Goal: Task Accomplishment & Management: Use online tool/utility

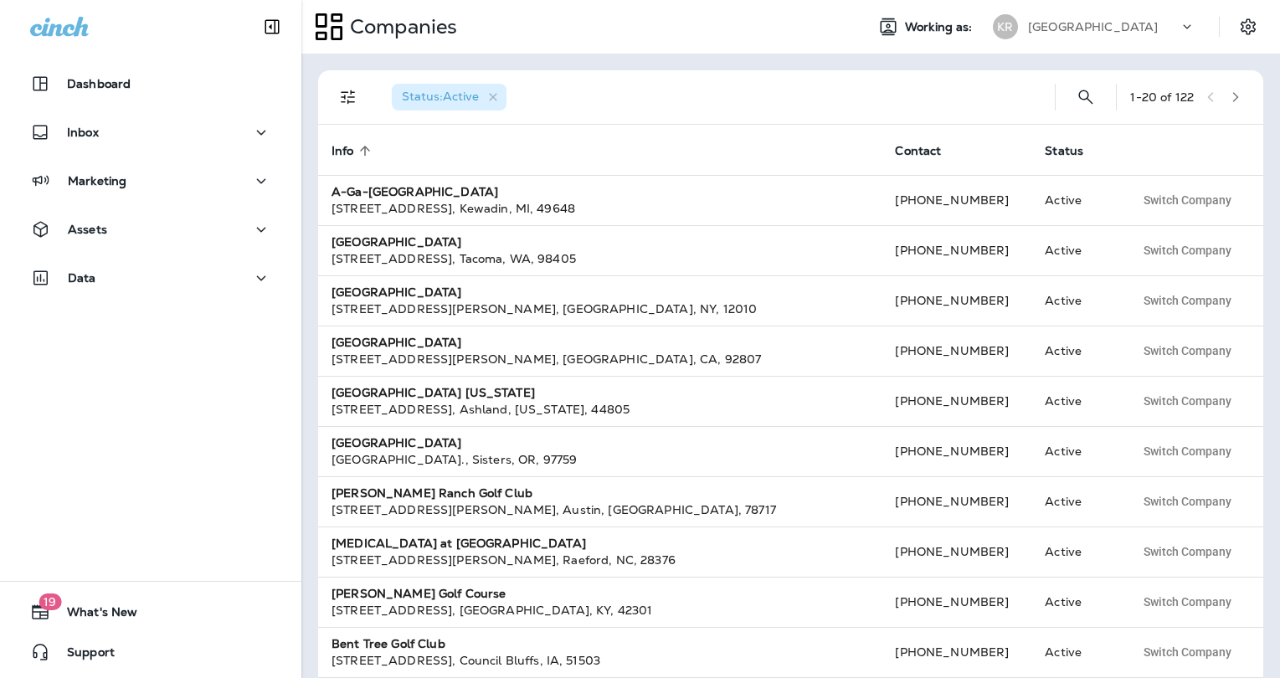
click at [895, 131] on th "Contact" at bounding box center [957, 150] width 150 height 50
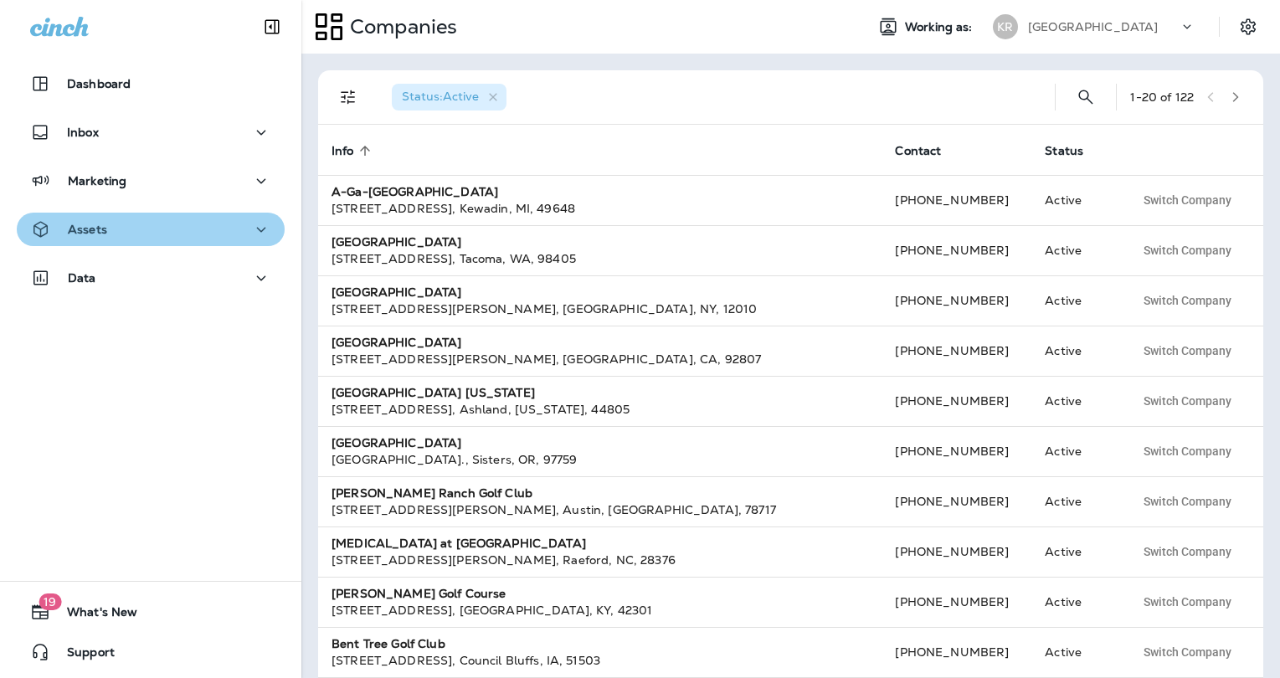
click at [194, 231] on div "Assets" at bounding box center [150, 229] width 241 height 21
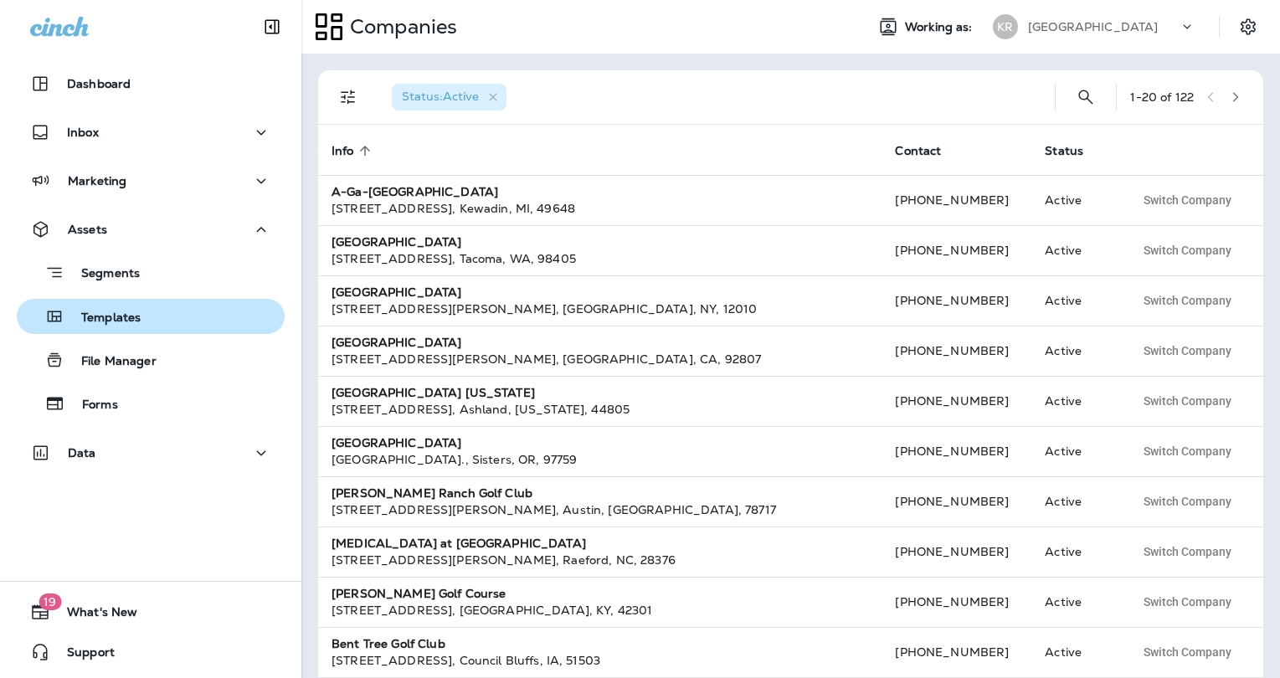
click at [156, 322] on div "Templates" at bounding box center [150, 316] width 255 height 25
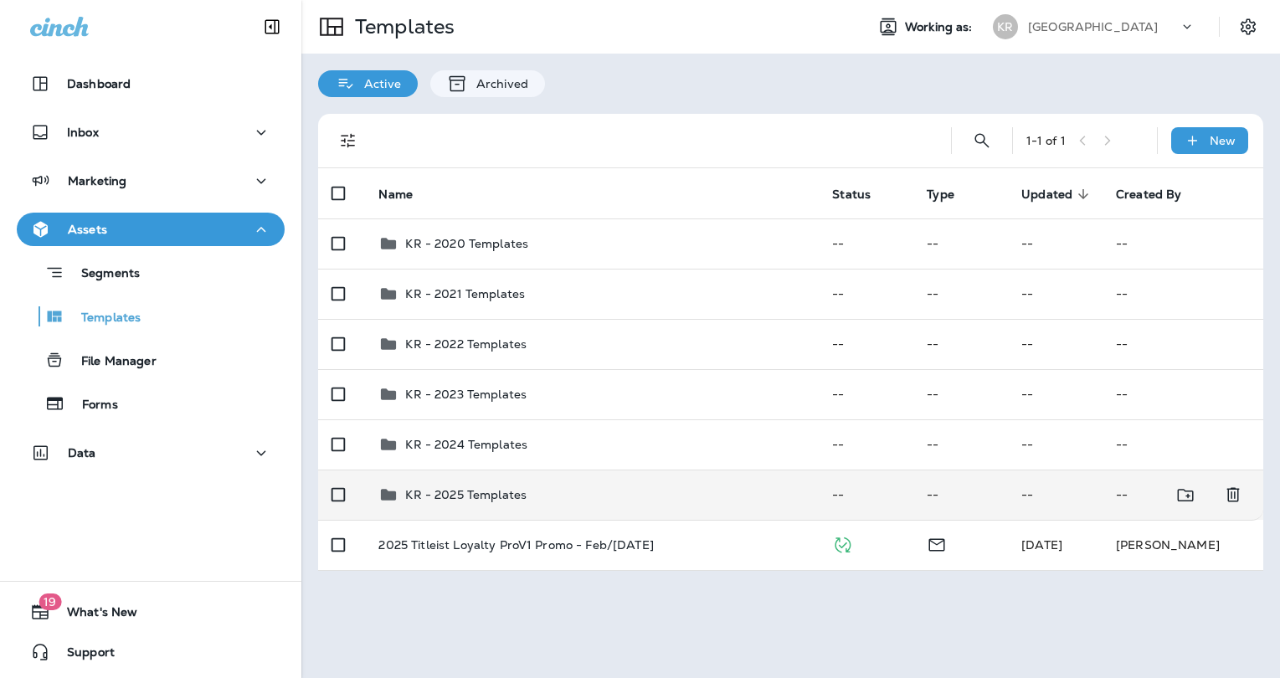
click at [480, 488] on p "KR - 2025 Templates" at bounding box center [465, 494] width 121 height 13
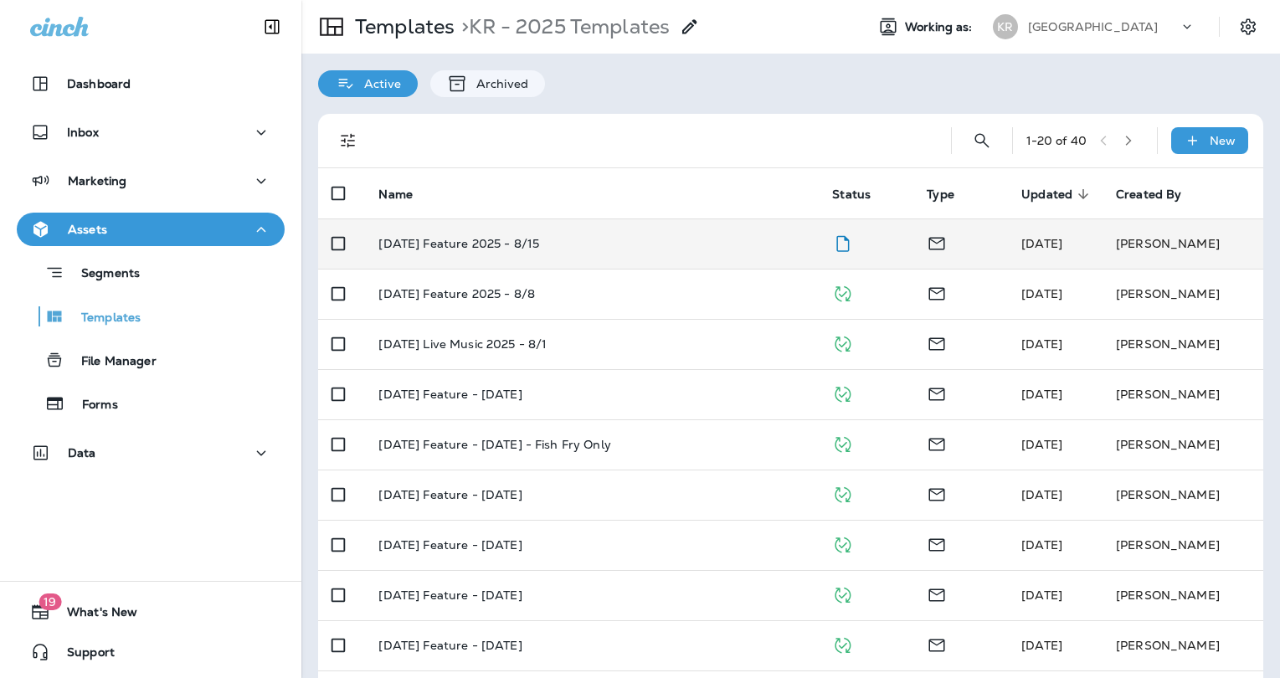
click at [498, 239] on p "[DATE] Feature 2025 - 8/15" at bounding box center [458, 243] width 161 height 13
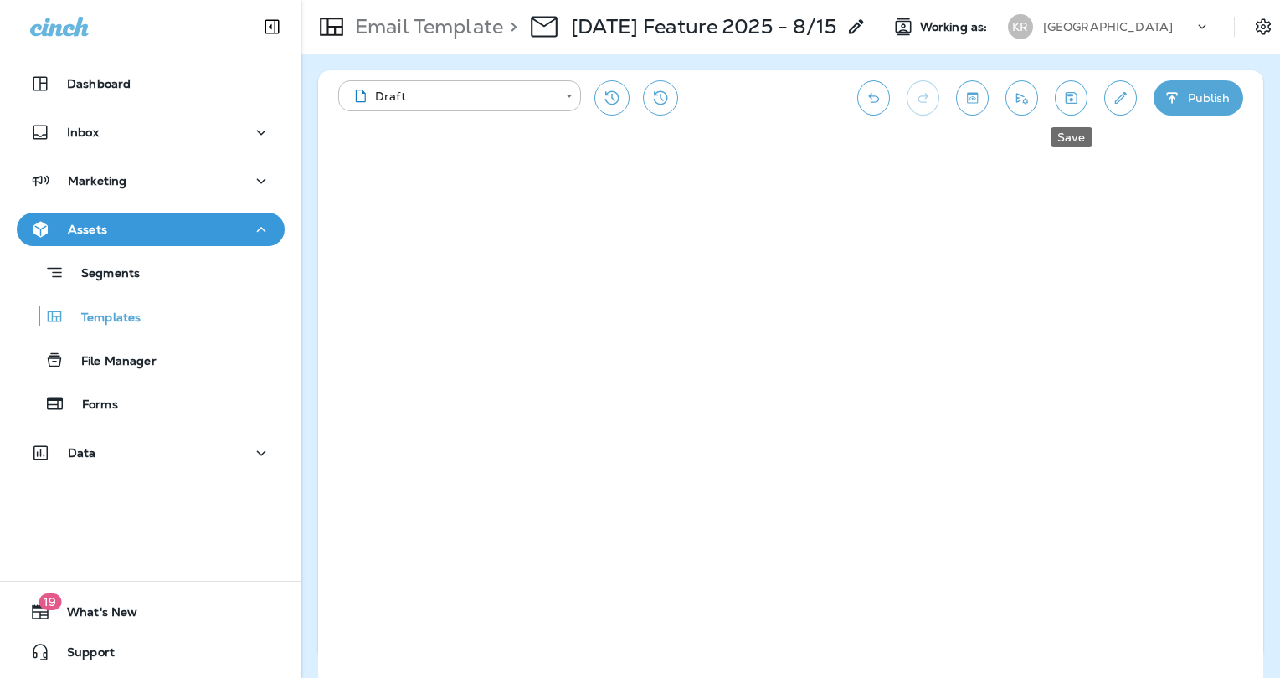
click at [1066, 92] on icon "Save" at bounding box center [1072, 98] width 12 height 12
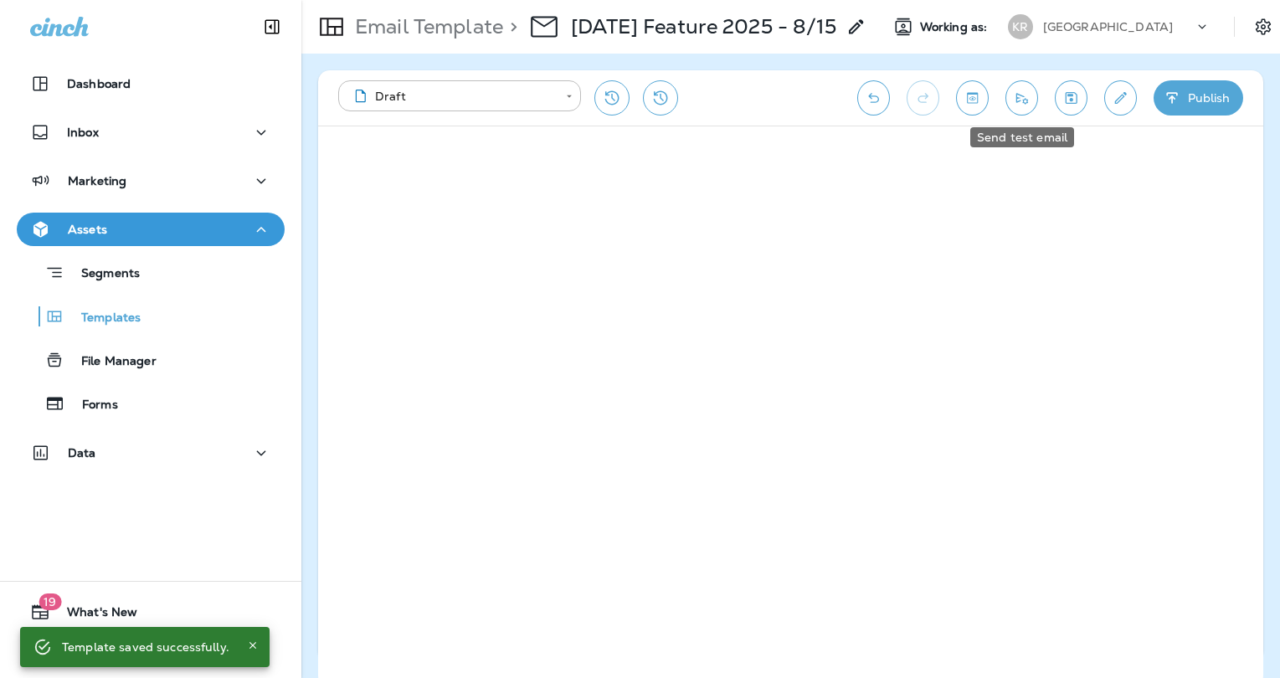
click at [1025, 93] on icon "Send test email" at bounding box center [1022, 98] width 18 height 17
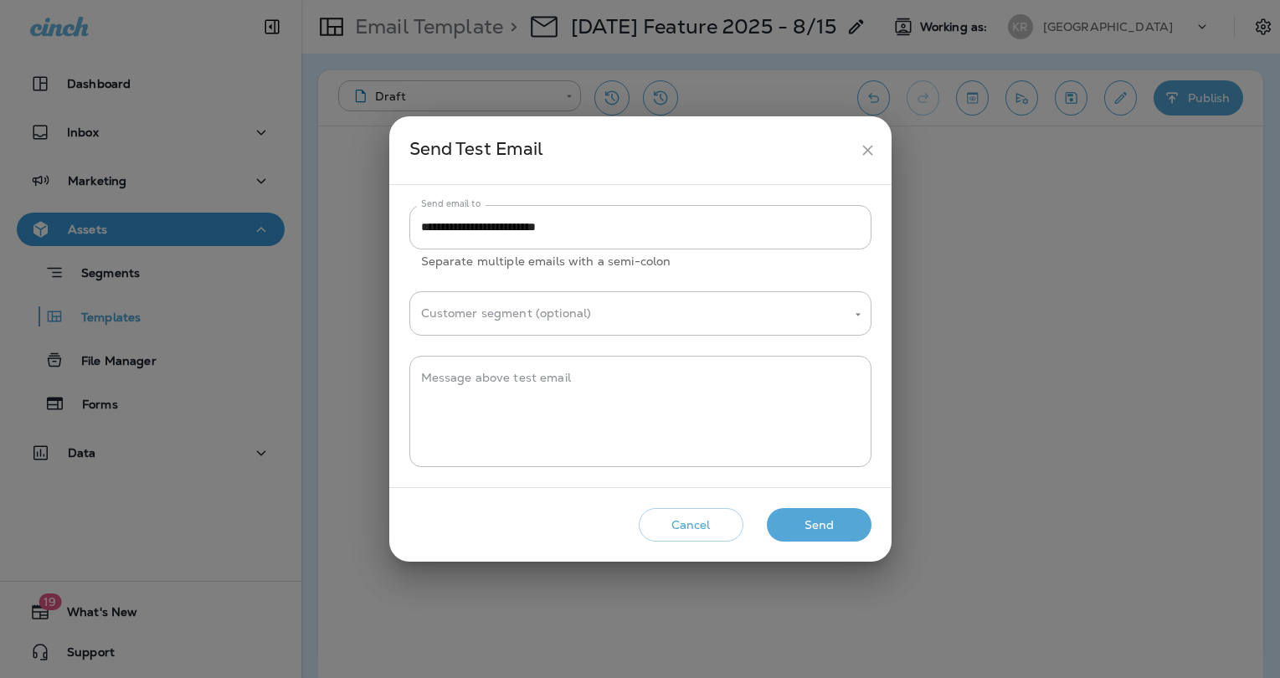
click at [859, 519] on button "Send" at bounding box center [819, 525] width 105 height 34
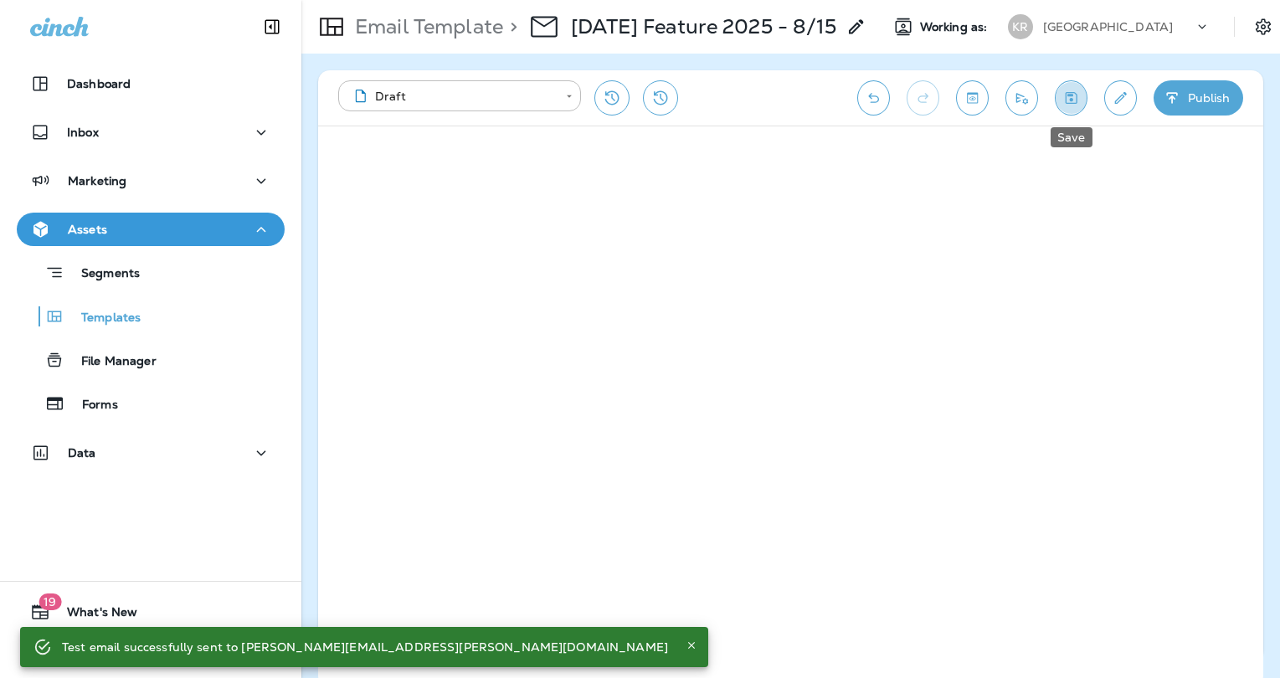
click at [1075, 96] on icon "Save" at bounding box center [1071, 98] width 18 height 17
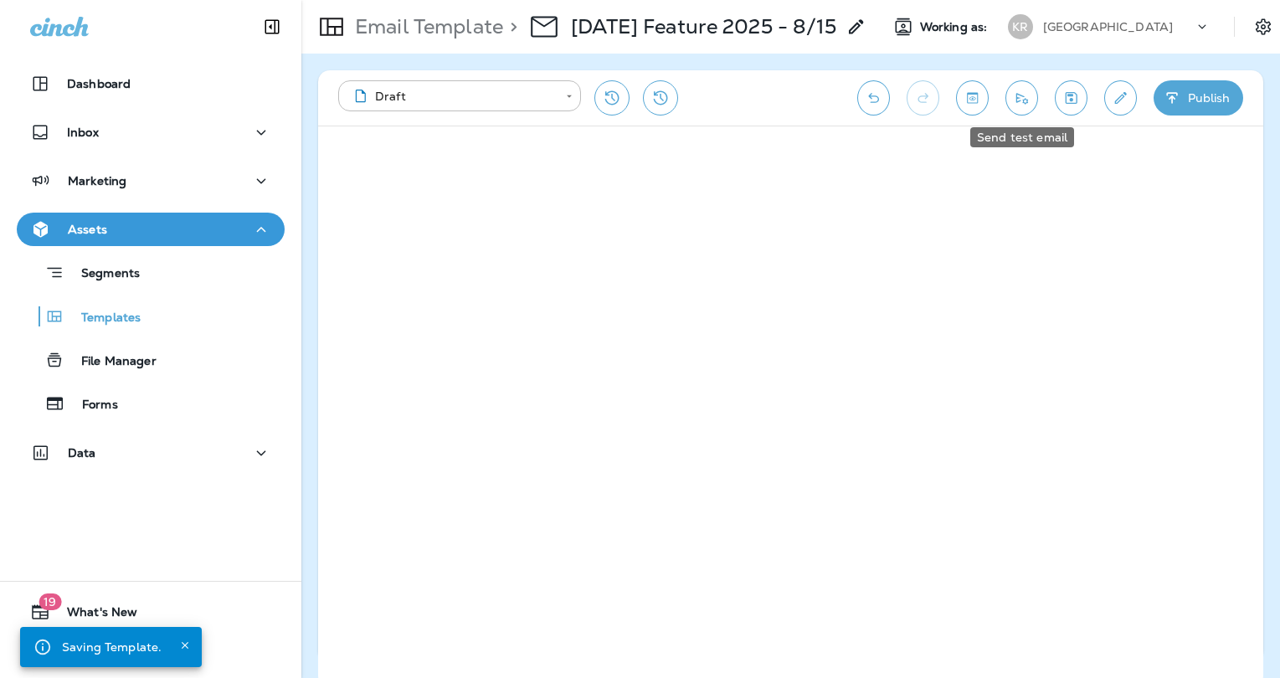
click at [1030, 97] on icon "Send test email" at bounding box center [1022, 98] width 18 height 17
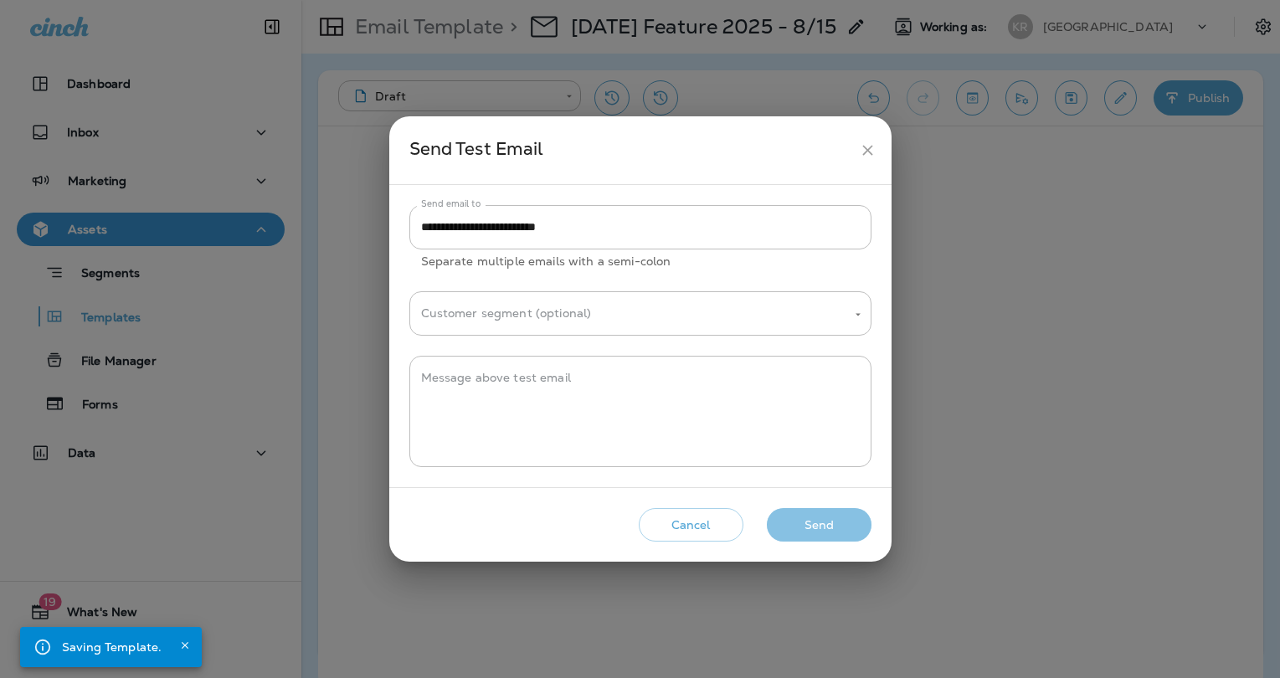
click at [825, 519] on button "Send" at bounding box center [819, 525] width 105 height 34
